Goal: Information Seeking & Learning: Learn about a topic

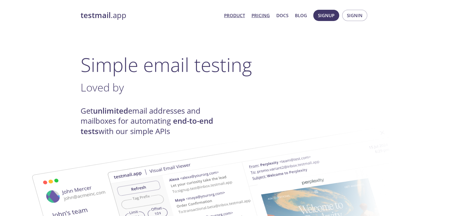
click at [263, 15] on link "Pricing" at bounding box center [261, 16] width 18 height 8
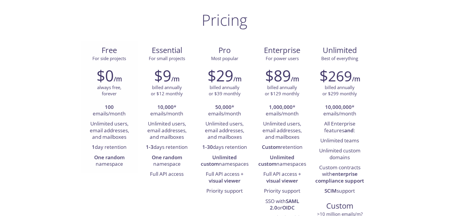
scroll to position [30, 0]
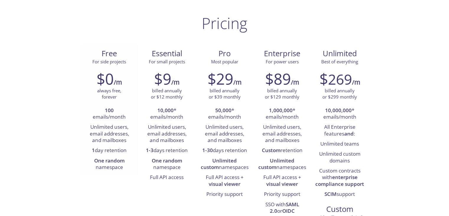
click at [98, 65] on div "Free For side projects" at bounding box center [110, 55] width 58 height 22
click at [104, 64] on span "For side projects" at bounding box center [109, 61] width 34 height 6
